Goal: Information Seeking & Learning: Learn about a topic

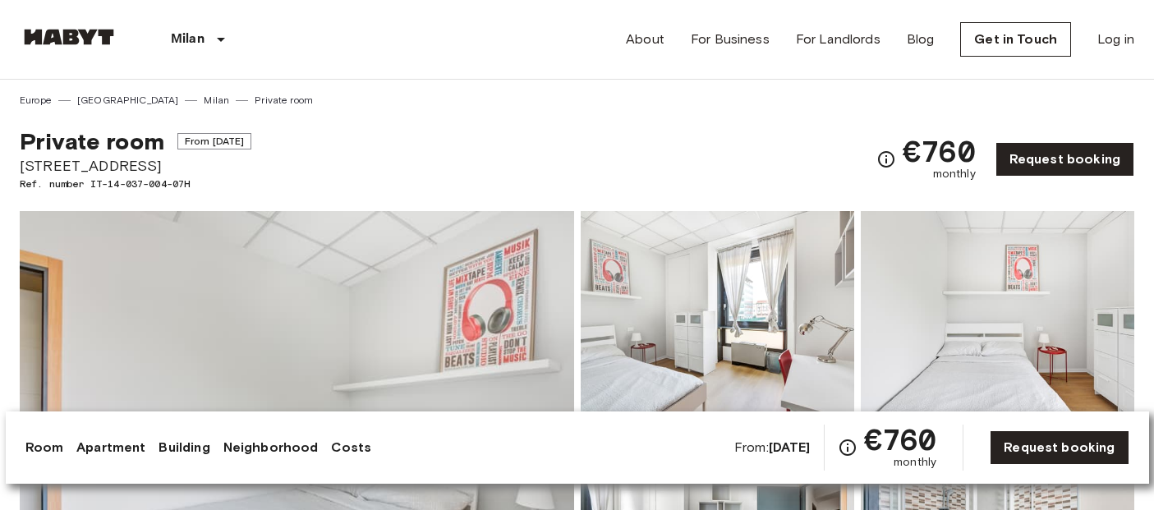
scroll to position [2506, 0]
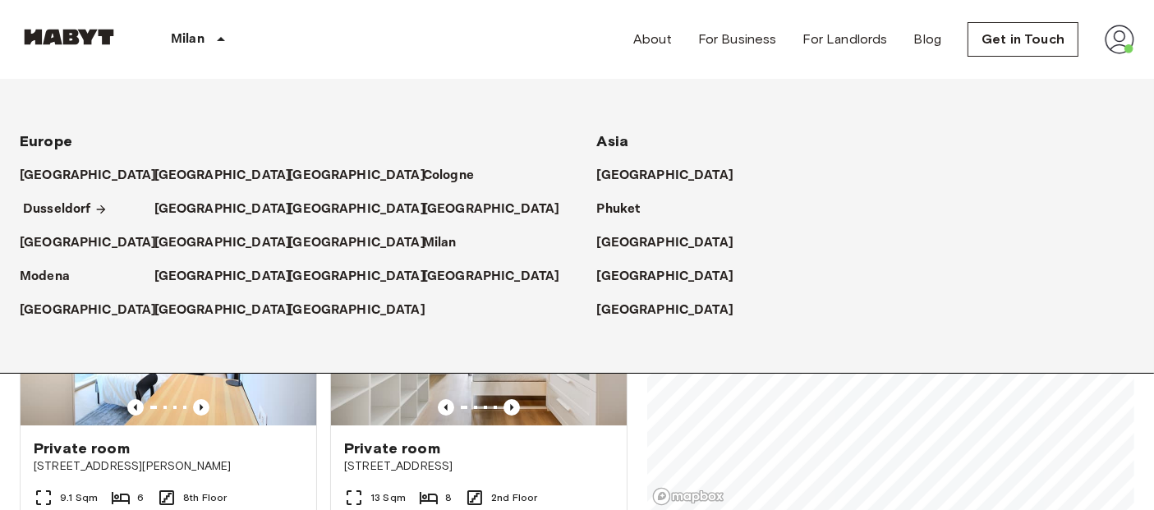
click at [51, 205] on p "Dusseldorf" at bounding box center [57, 210] width 68 height 20
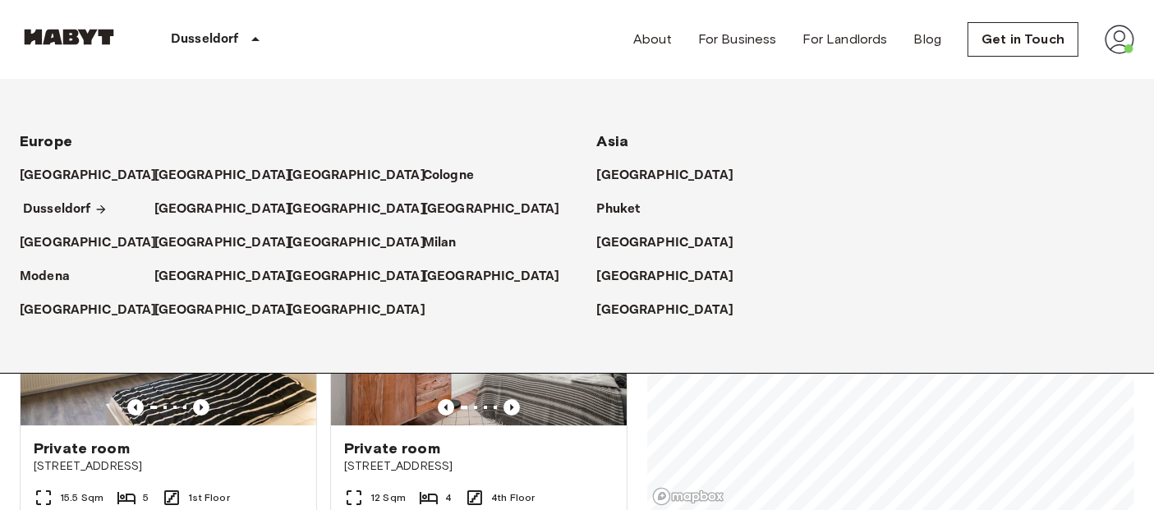
click at [43, 203] on p "Dusseldorf" at bounding box center [57, 210] width 68 height 20
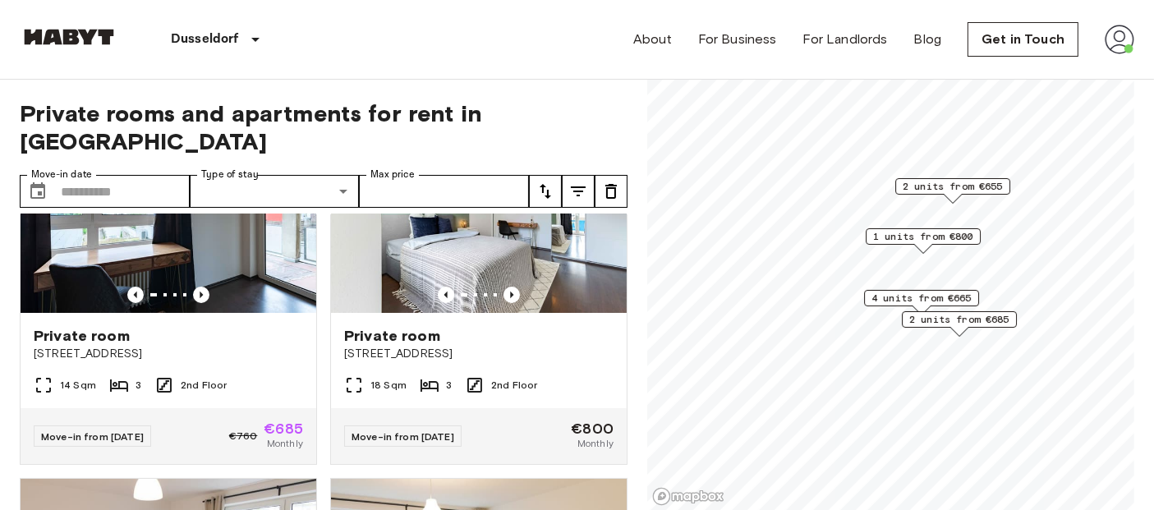
scroll to position [476, 0]
